Goal: Find contact information: Find contact information

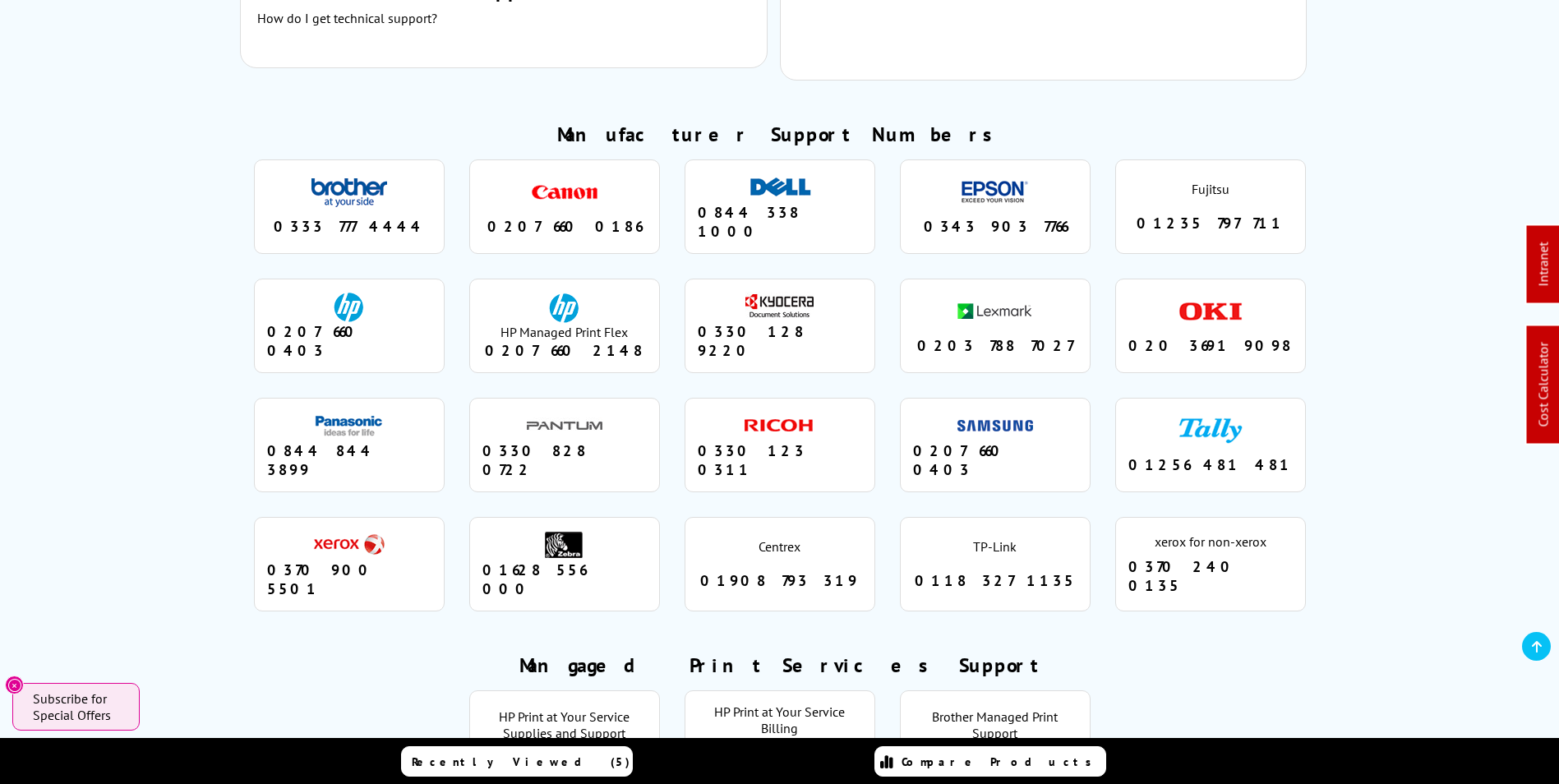
scroll to position [1478, 0]
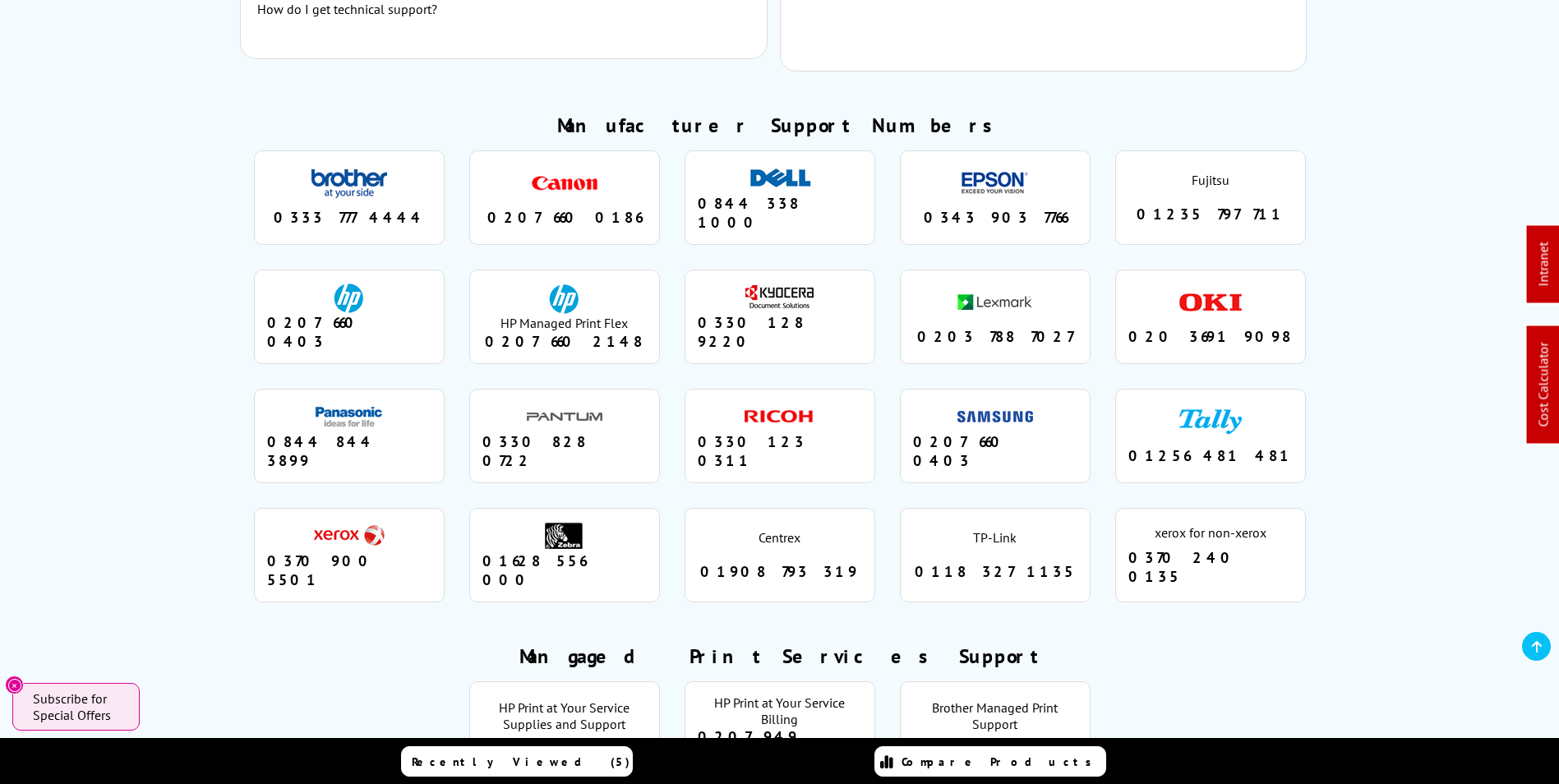
drag, startPoint x: 845, startPoint y: 289, endPoint x: 700, endPoint y: 300, distance: 145.4
click at [700, 313] on div "0330 128 9220" at bounding box center [780, 332] width 165 height 38
copy div "0330 128 9220"
